Goal: Task Accomplishment & Management: Manage account settings

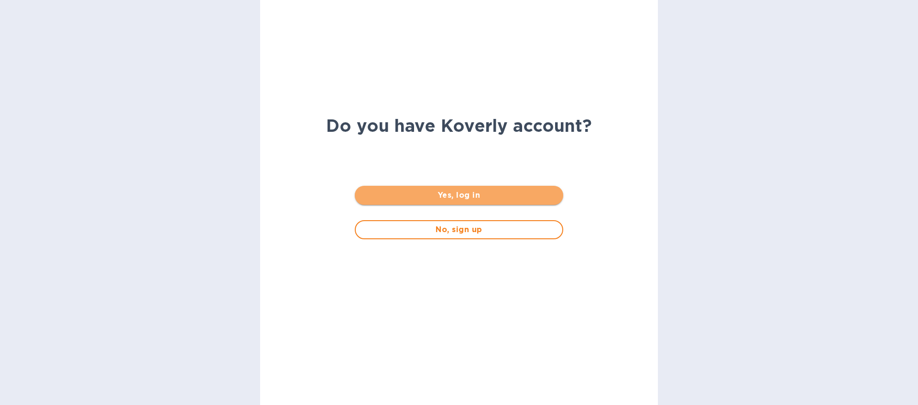
click at [436, 194] on span "Yes, log in" at bounding box center [458, 195] width 193 height 11
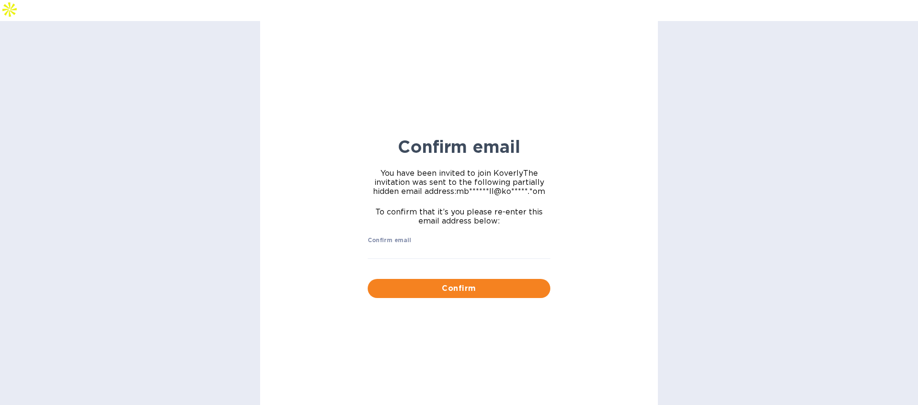
click at [439, 237] on div "Confirm email ​" at bounding box center [459, 254] width 183 height 34
click at [436, 245] on input "Confirm email" at bounding box center [459, 252] width 183 height 14
type input "mbrakebill@koverly.com"
click at [478, 283] on span "Confirm" at bounding box center [458, 288] width 167 height 11
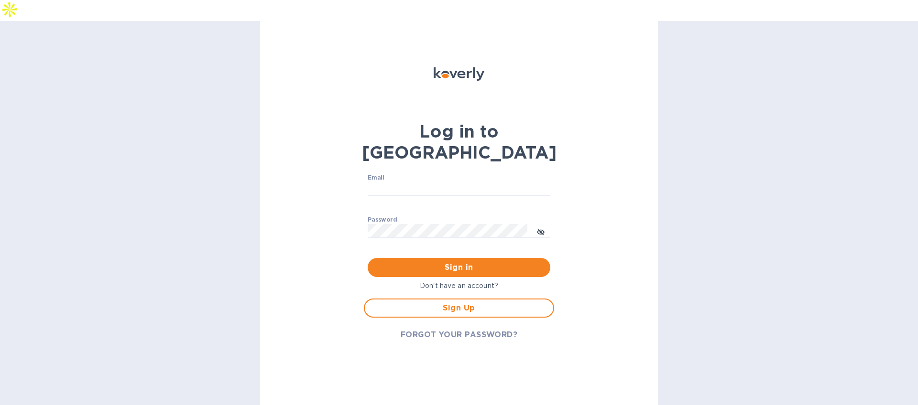
click at [447, 174] on div "Email ​" at bounding box center [459, 191] width 183 height 34
click at [446, 182] on input "Email" at bounding box center [459, 189] width 183 height 14
type input "mbrakebill@koverly.com"
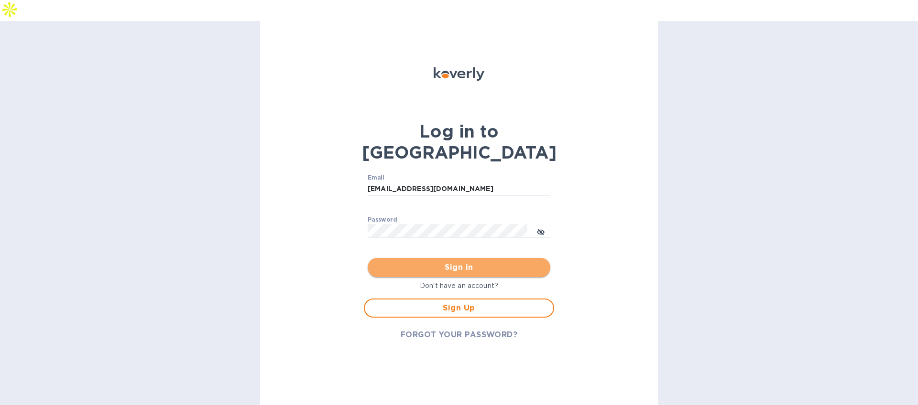
click at [457, 258] on button "Sign in" at bounding box center [459, 267] width 183 height 19
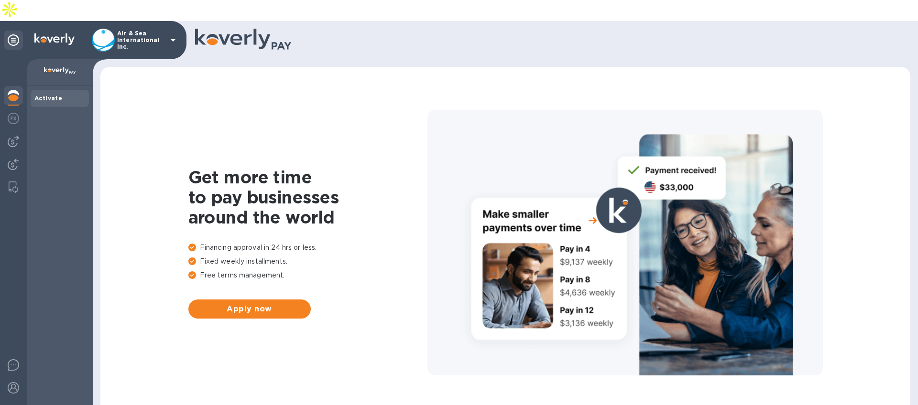
click at [176, 34] on icon at bounding box center [172, 39] width 11 height 11
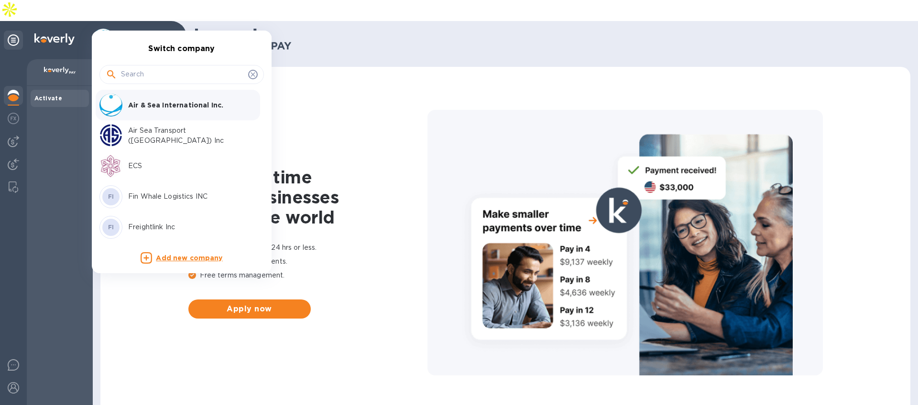
click at [165, 204] on div "FI Fin Whale Logistics INC" at bounding box center [173, 196] width 149 height 23
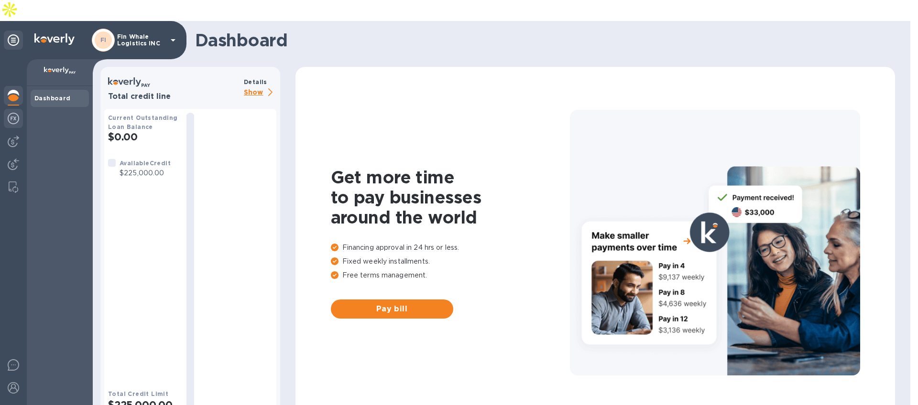
click at [12, 113] on img at bounding box center [13, 118] width 11 height 11
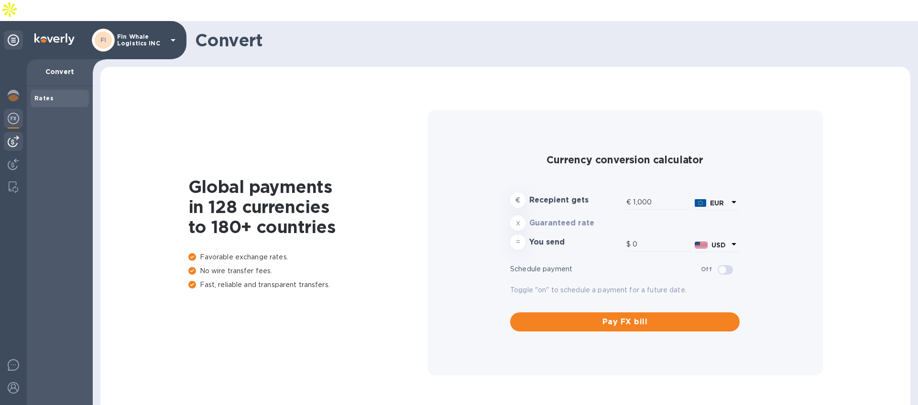
click at [9, 136] on img at bounding box center [13, 141] width 11 height 11
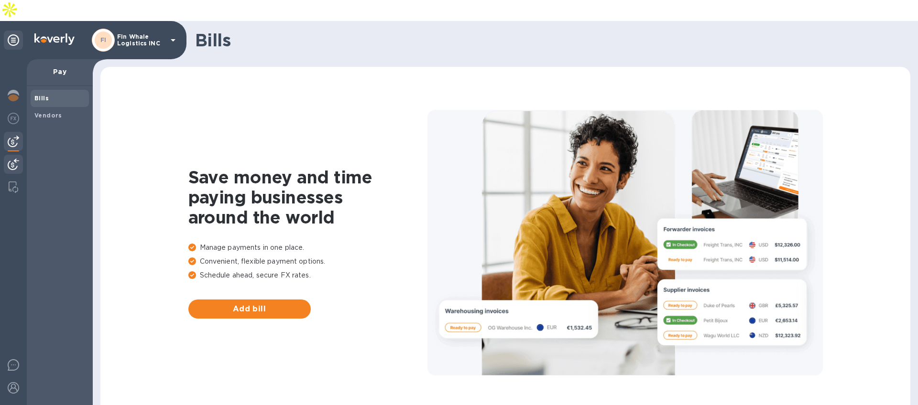
click at [8, 159] on img at bounding box center [13, 164] width 11 height 11
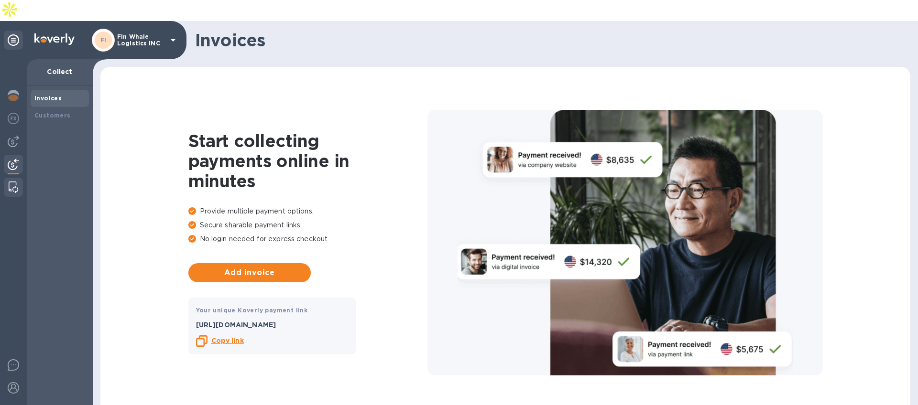
click at [7, 178] on div at bounding box center [13, 187] width 17 height 19
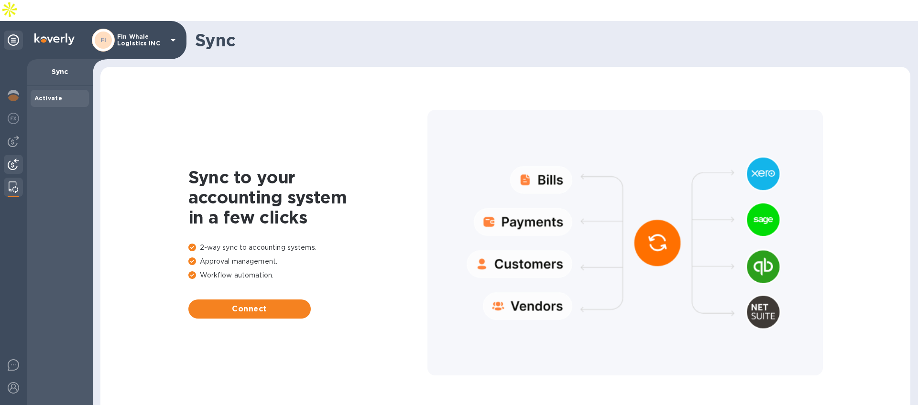
click at [18, 159] on img at bounding box center [13, 164] width 11 height 11
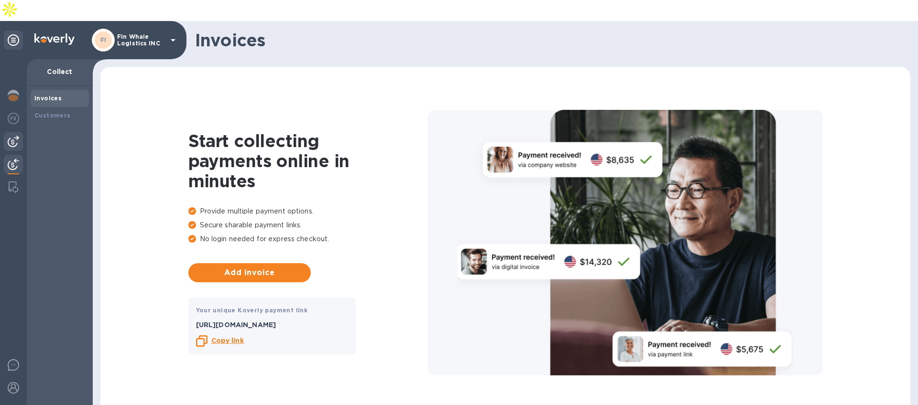
click at [14, 132] on div at bounding box center [13, 141] width 19 height 19
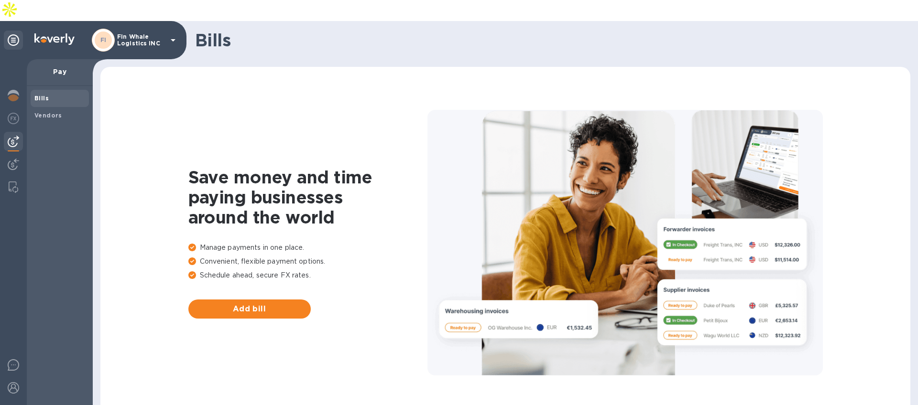
click at [169, 34] on icon at bounding box center [172, 39] width 11 height 11
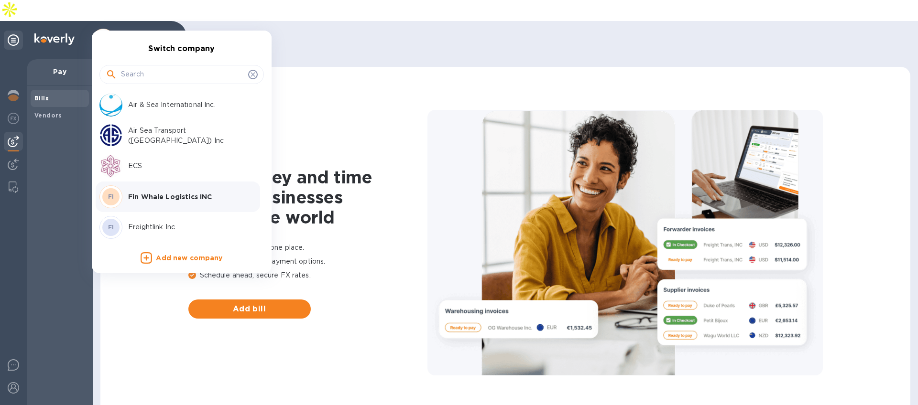
click at [165, 130] on p "Air Sea Transport ([GEOGRAPHIC_DATA]) Inc" at bounding box center [188, 136] width 120 height 20
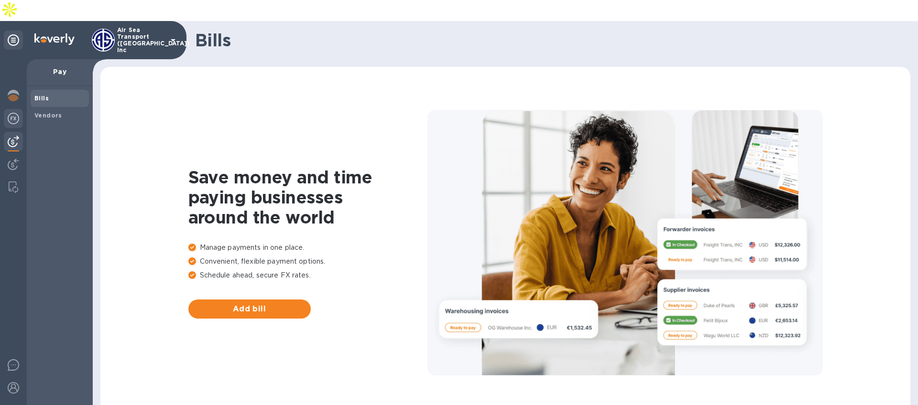
click at [16, 113] on img at bounding box center [13, 118] width 11 height 11
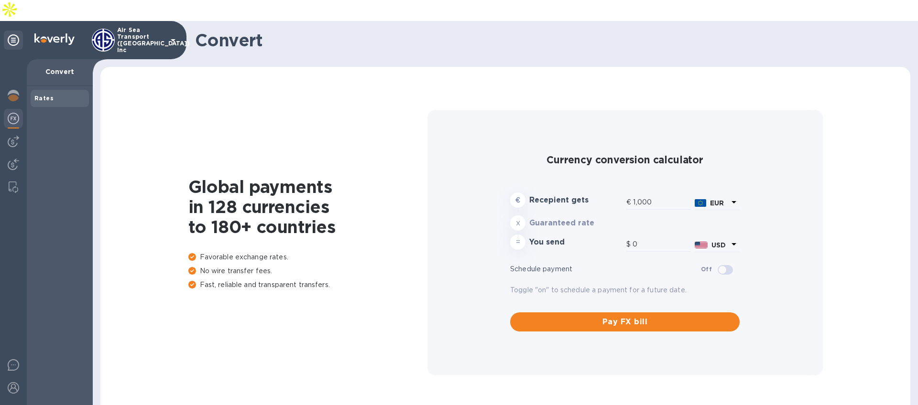
type input "1,180.79"
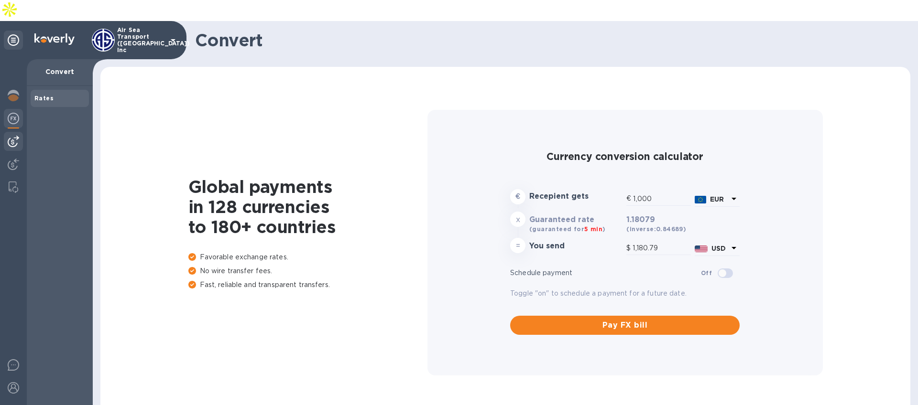
click at [13, 136] on img at bounding box center [13, 141] width 11 height 11
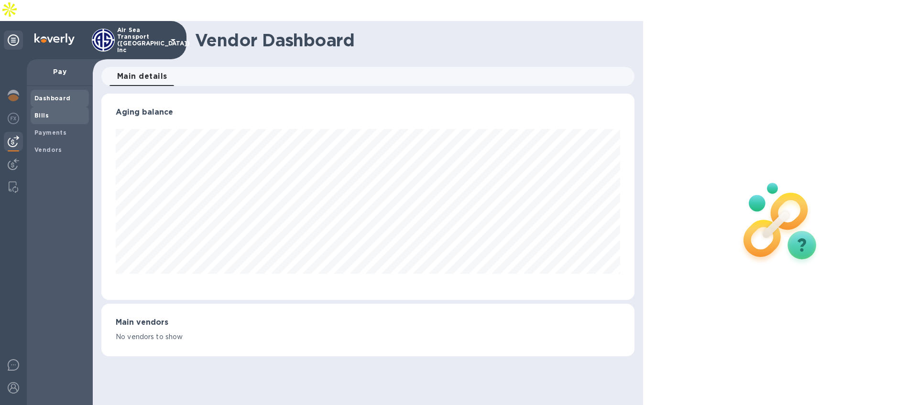
scroll to position [207, 533]
click at [54, 111] on span "Bills" at bounding box center [59, 116] width 51 height 10
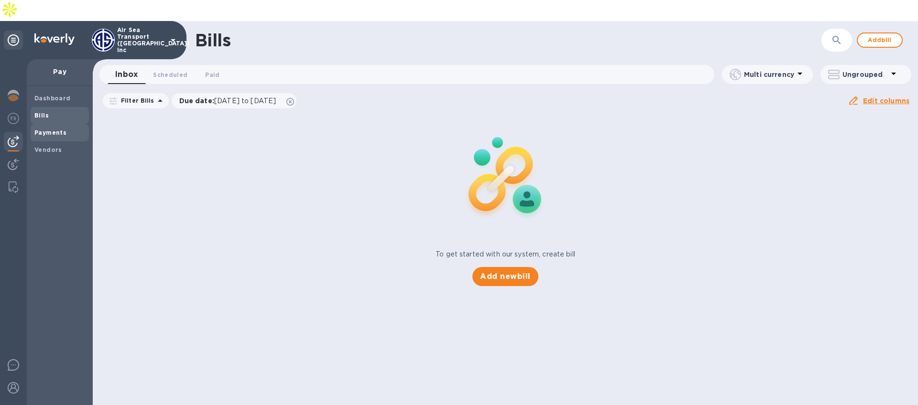
click at [51, 129] on b "Payments" at bounding box center [50, 132] width 32 height 7
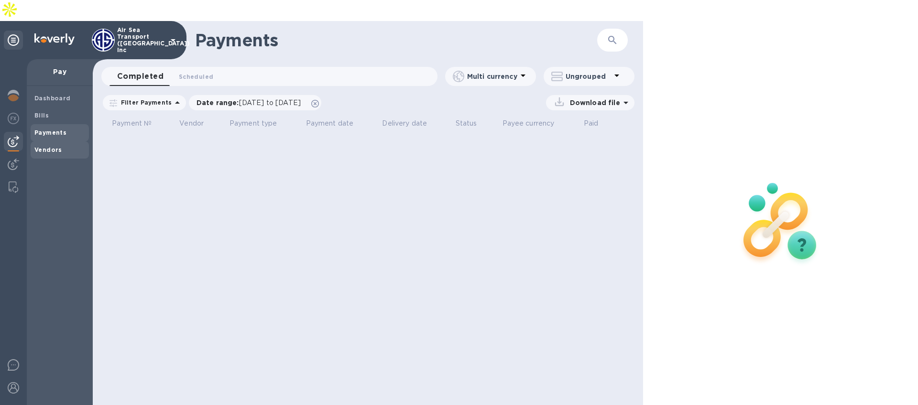
click at [48, 146] on b "Vendors" at bounding box center [48, 149] width 28 height 7
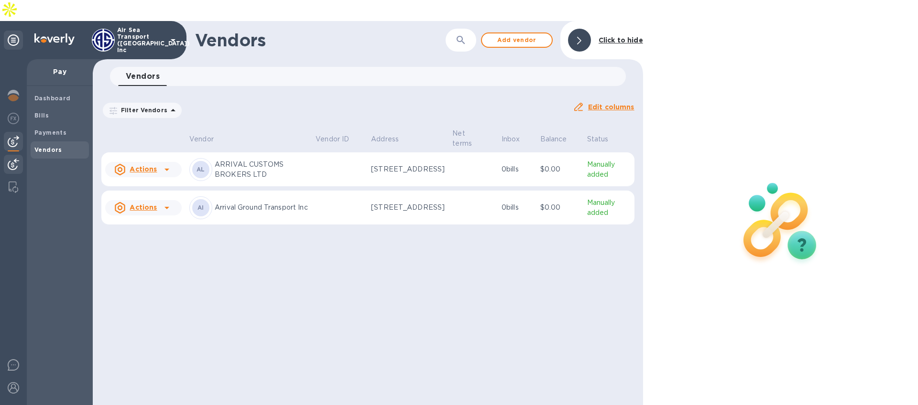
click at [17, 155] on div at bounding box center [13, 165] width 19 height 21
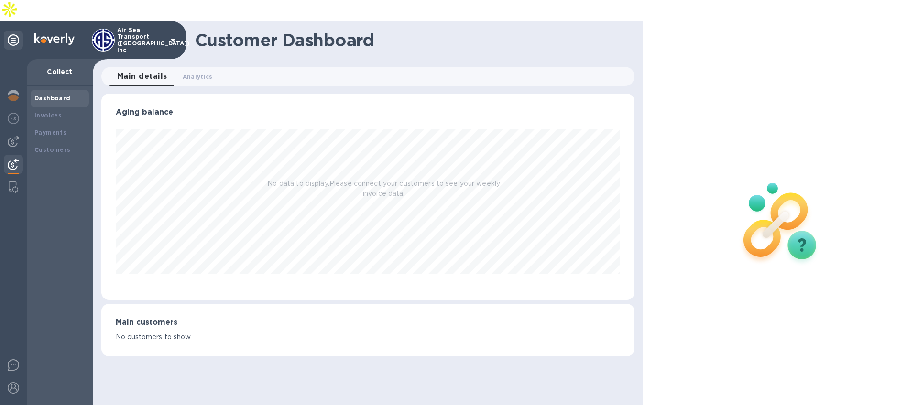
scroll to position [207, 533]
click at [21, 132] on div at bounding box center [13, 141] width 19 height 19
click at [55, 129] on b "Payments" at bounding box center [50, 132] width 32 height 7
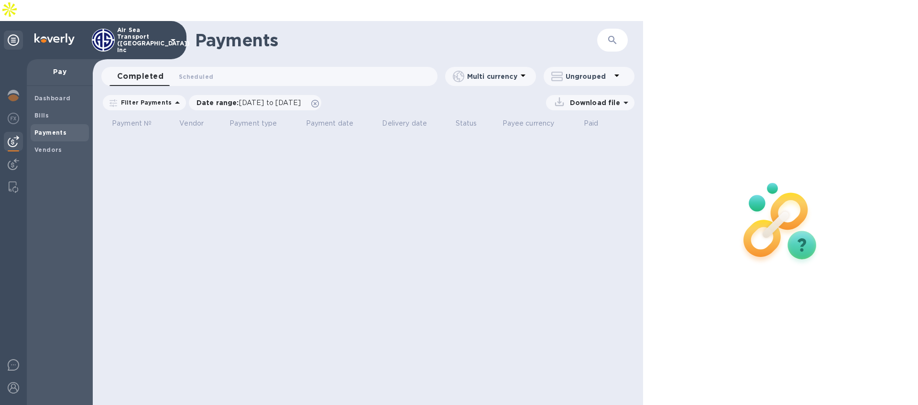
click at [323, 94] on div "Date range : [DATE] to [DATE]" at bounding box center [254, 103] width 135 height 18
click at [319, 100] on icon at bounding box center [315, 104] width 8 height 8
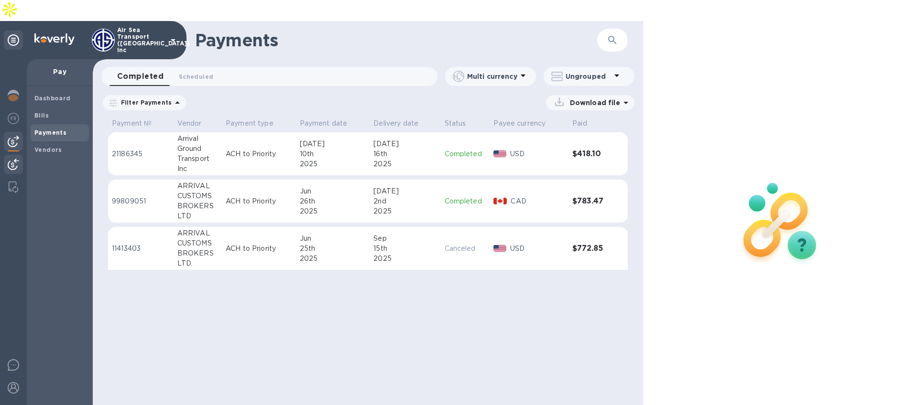
click at [13, 155] on div at bounding box center [13, 165] width 19 height 21
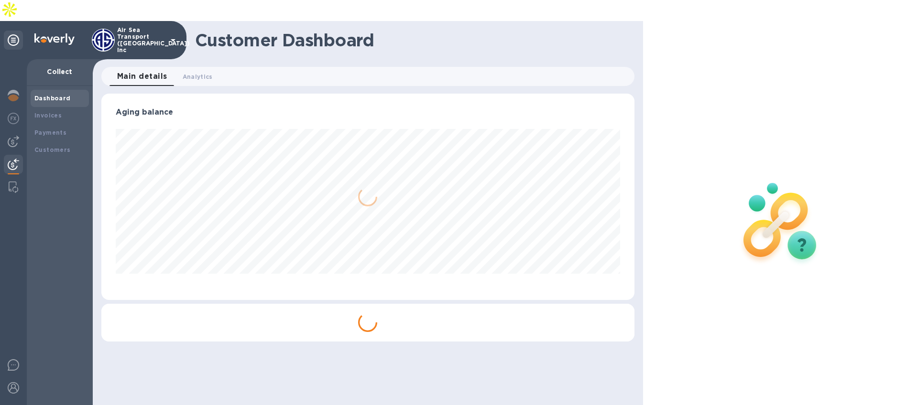
scroll to position [207, 533]
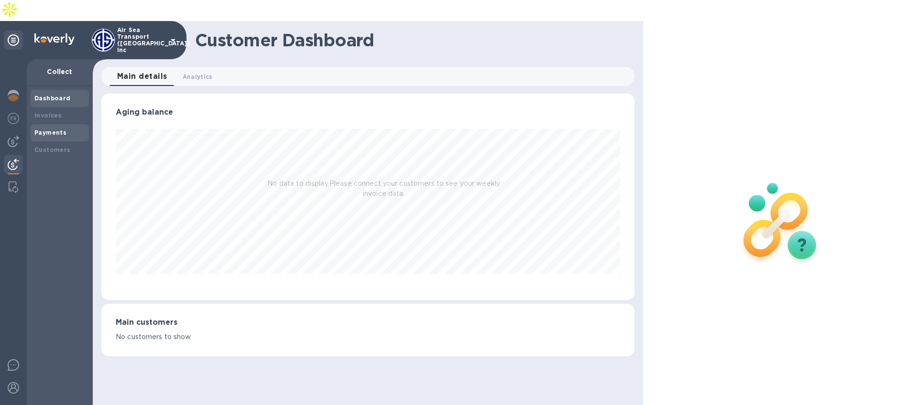
click at [49, 129] on b "Payments" at bounding box center [50, 132] width 32 height 7
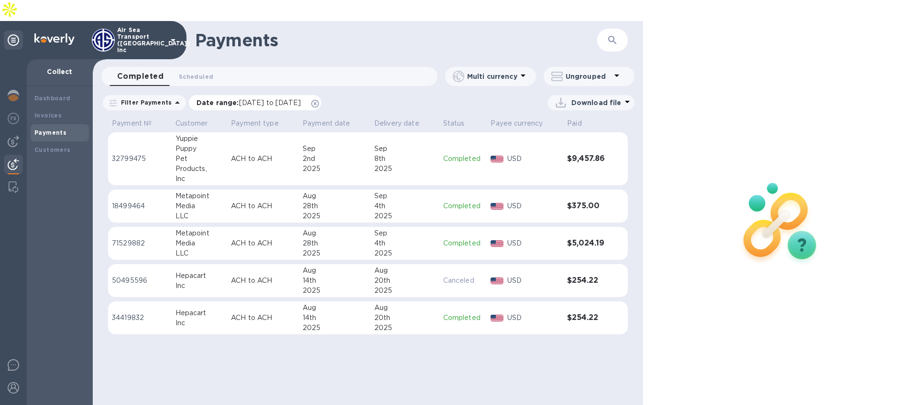
click at [319, 100] on icon at bounding box center [315, 104] width 8 height 8
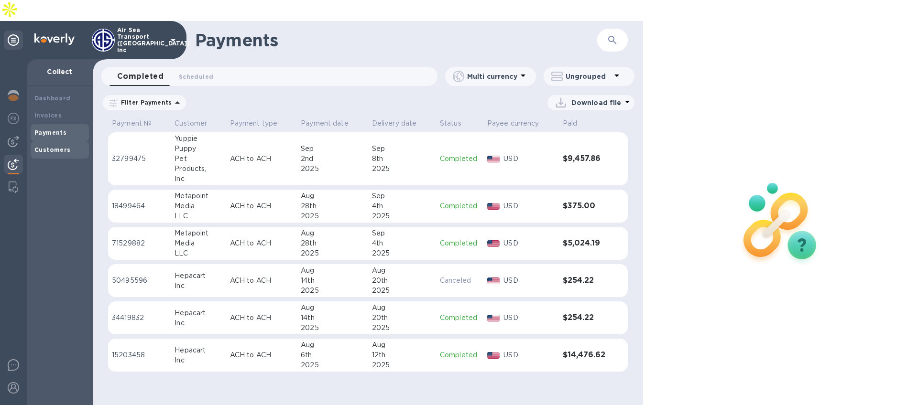
click at [48, 142] on div "Customers" at bounding box center [60, 150] width 58 height 17
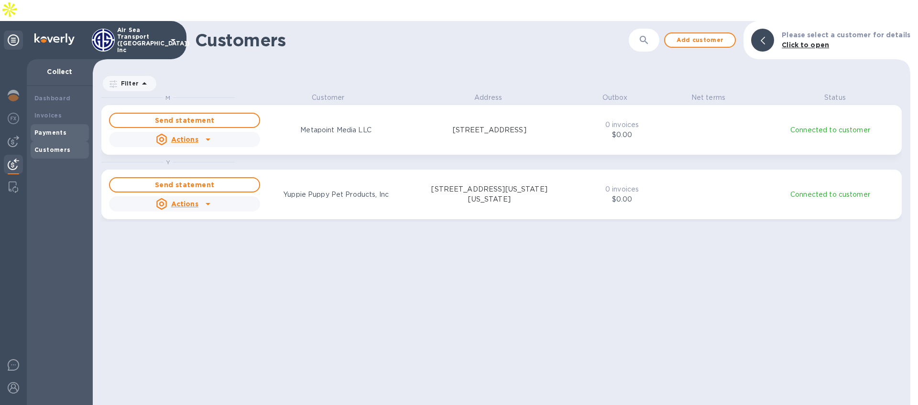
scroll to position [327, 814]
click at [50, 129] on b "Payments" at bounding box center [50, 132] width 32 height 7
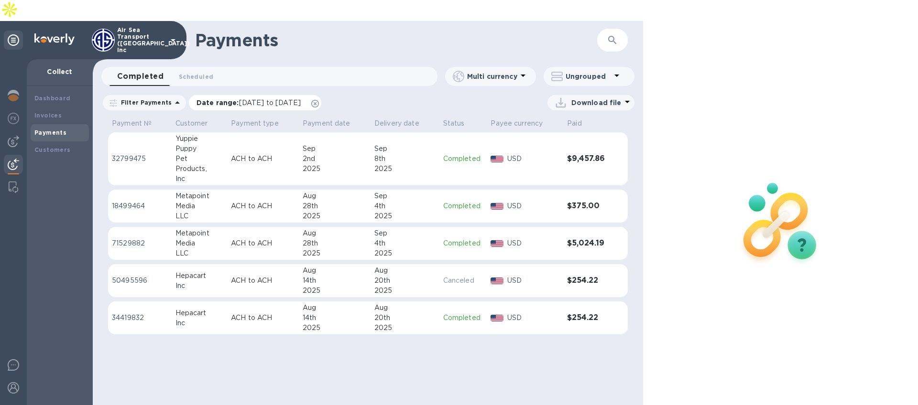
click at [319, 100] on icon at bounding box center [315, 104] width 8 height 8
